Goal: Task Accomplishment & Management: Use online tool/utility

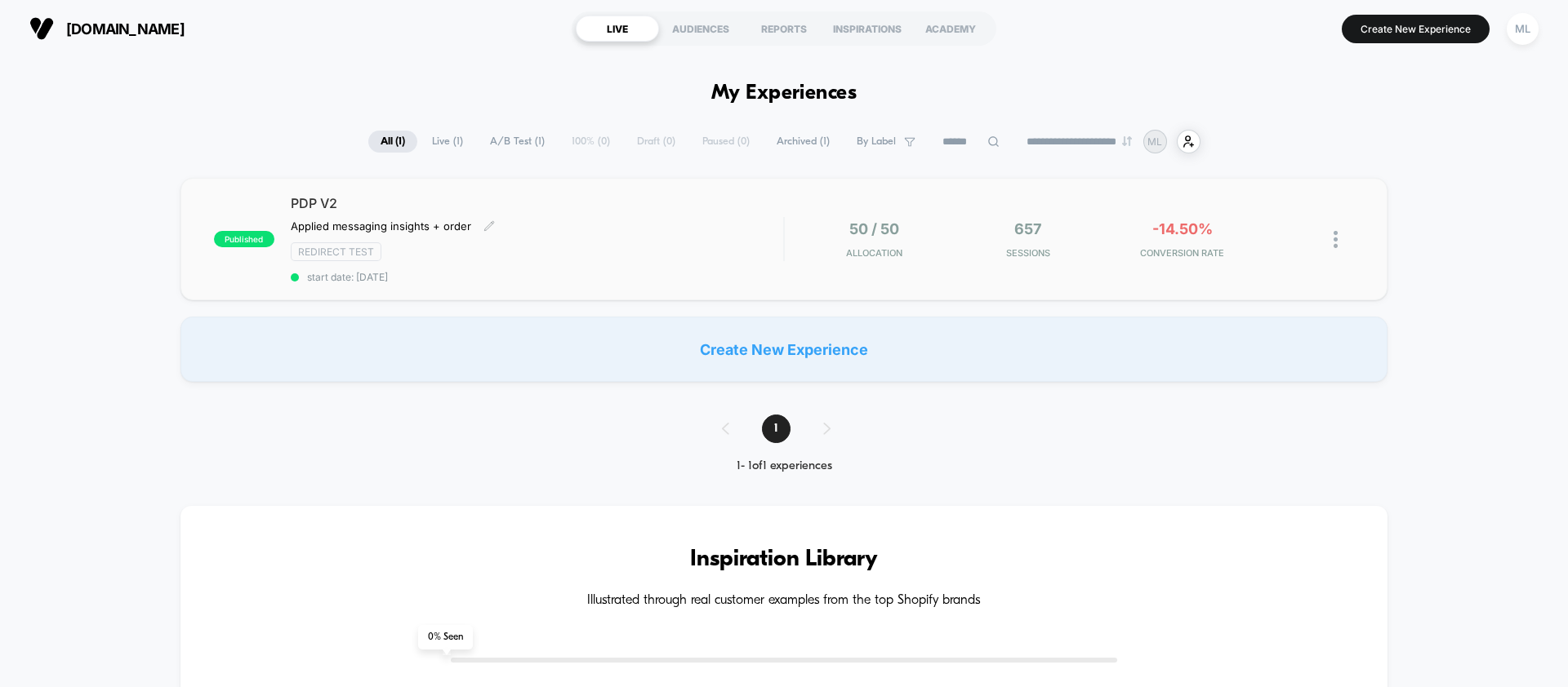
click at [552, 253] on div "Redirect Test" at bounding box center [536, 252] width 493 height 19
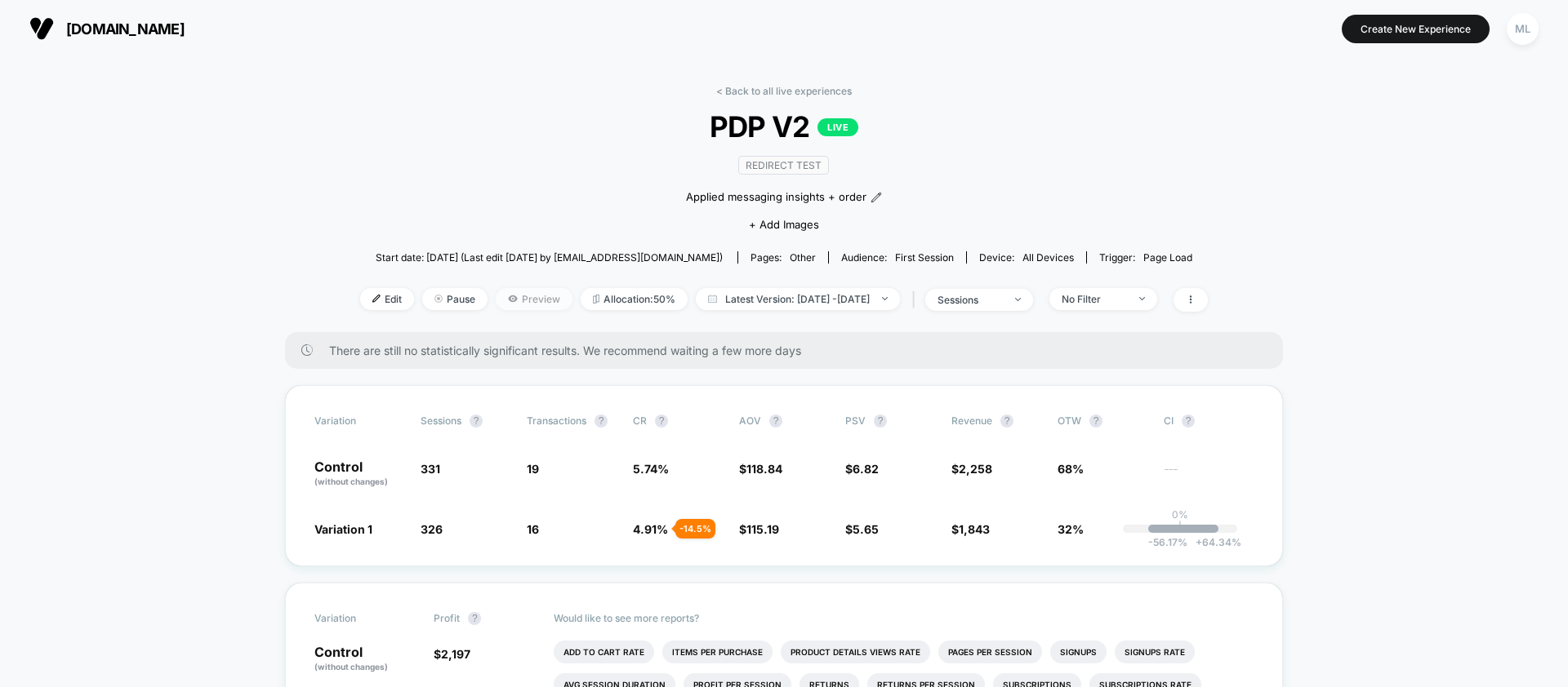
click at [526, 305] on span "Preview" at bounding box center [534, 300] width 77 height 22
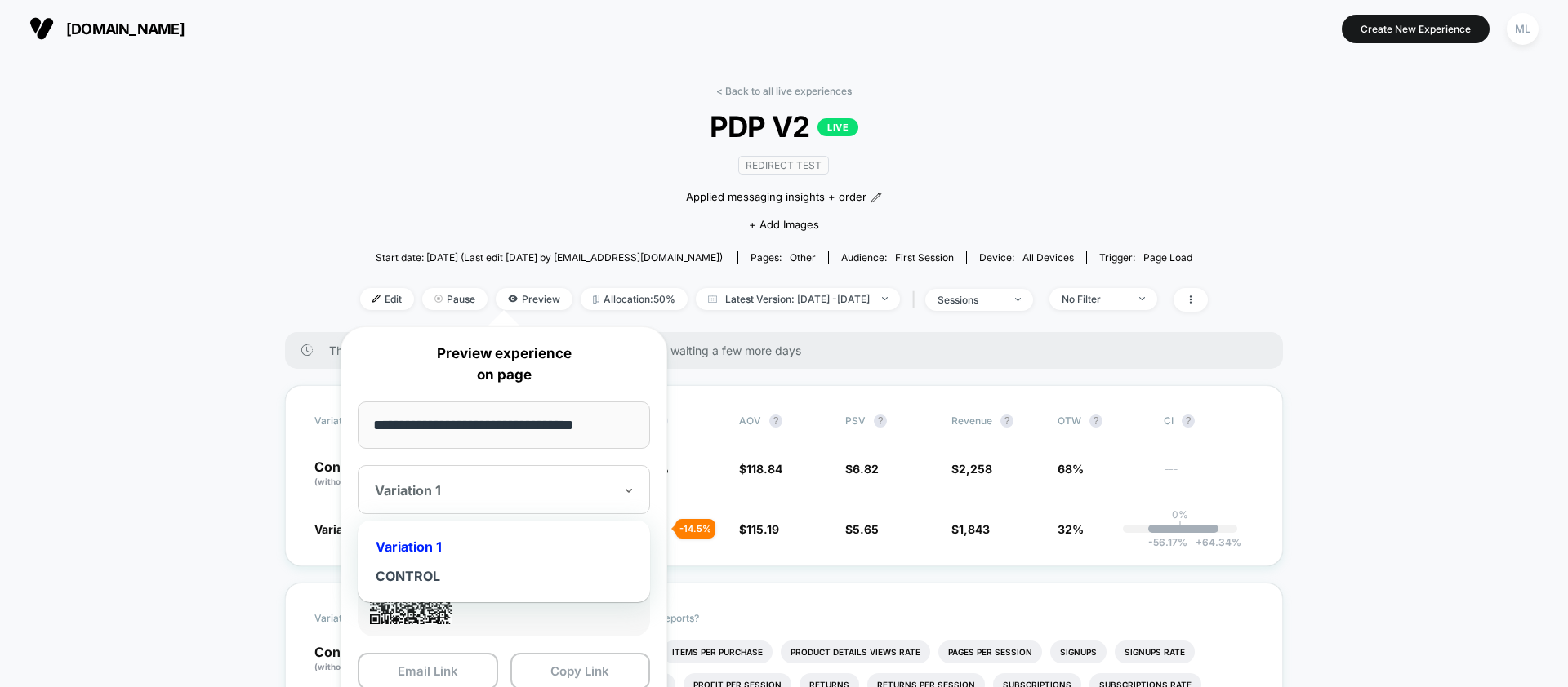
click at [573, 506] on div "Variation 1" at bounding box center [504, 489] width 292 height 49
click at [525, 587] on div "CONTROL" at bounding box center [503, 576] width 276 height 29
